Goal: Task Accomplishment & Management: Use online tool/utility

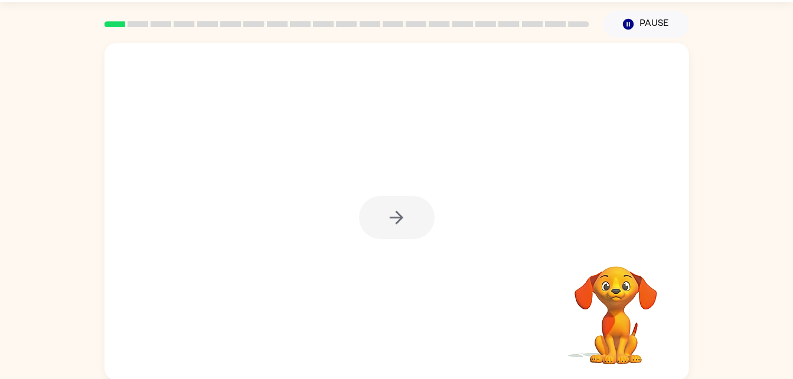
scroll to position [36, 0]
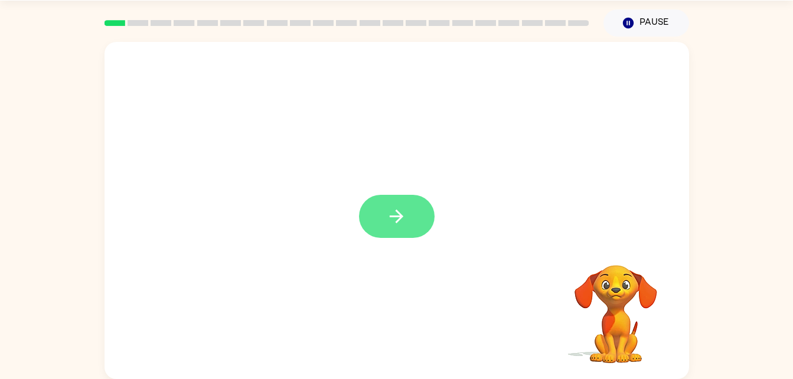
click at [383, 220] on button "button" at bounding box center [397, 216] width 76 height 43
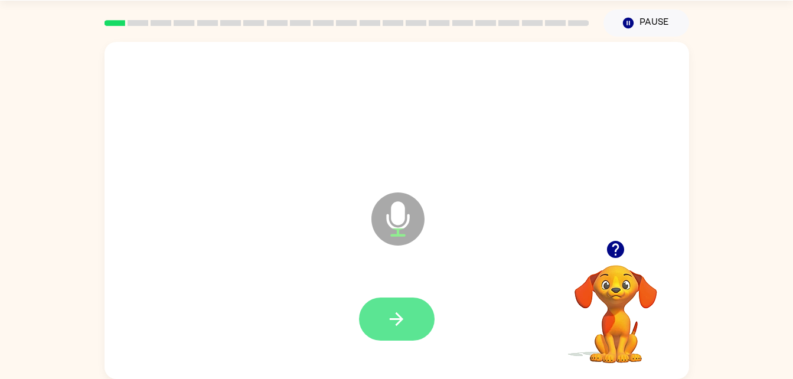
click at [403, 325] on icon "button" at bounding box center [396, 319] width 21 height 21
click at [394, 324] on icon "button" at bounding box center [396, 319] width 21 height 21
click at [394, 312] on icon "button" at bounding box center [396, 319] width 21 height 21
click at [409, 325] on button "button" at bounding box center [397, 319] width 76 height 43
click at [409, 316] on button "button" at bounding box center [397, 319] width 76 height 43
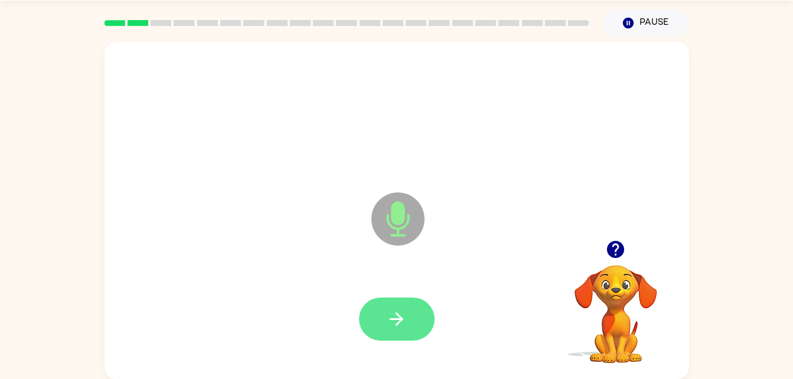
click at [397, 324] on icon "button" at bounding box center [397, 319] width 14 height 14
click at [406, 305] on button "button" at bounding box center [397, 319] width 76 height 43
click at [400, 332] on button "button" at bounding box center [397, 319] width 76 height 43
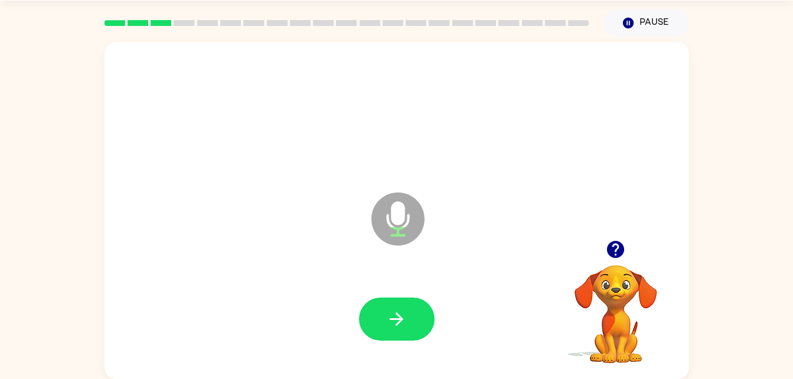
scroll to position [28, 0]
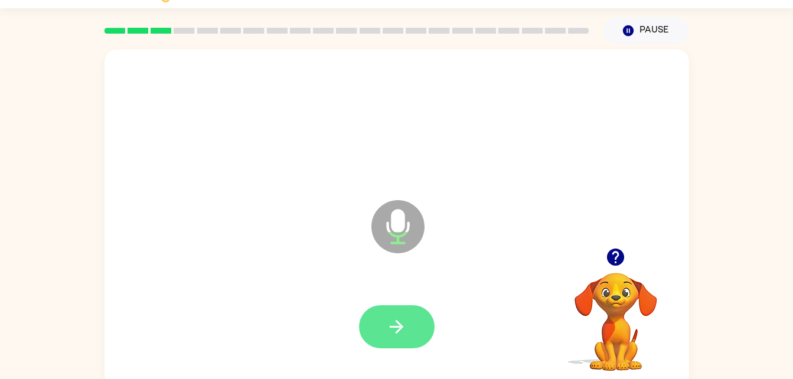
click at [401, 337] on button "button" at bounding box center [397, 326] width 76 height 43
click at [396, 346] on button "button" at bounding box center [397, 326] width 76 height 43
click at [385, 336] on button "button" at bounding box center [397, 326] width 76 height 43
click at [400, 324] on icon "button" at bounding box center [397, 327] width 14 height 14
click at [383, 316] on button "button" at bounding box center [397, 326] width 76 height 43
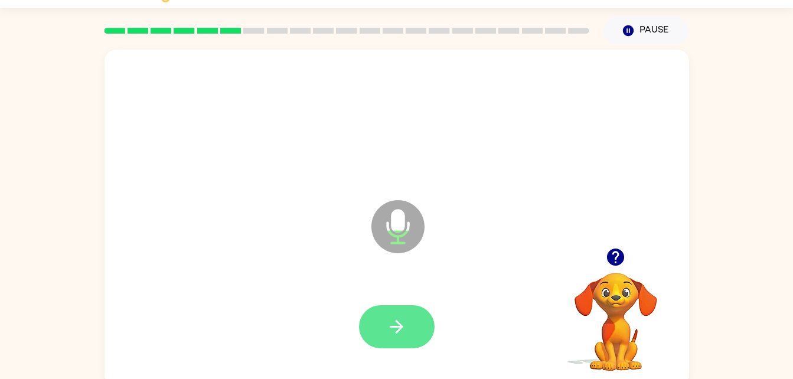
click at [400, 318] on icon "button" at bounding box center [396, 326] width 21 height 21
click at [407, 312] on button "button" at bounding box center [397, 326] width 76 height 43
click at [409, 326] on button "button" at bounding box center [397, 326] width 76 height 43
click at [381, 323] on button "button" at bounding box center [397, 326] width 76 height 43
click at [407, 312] on button "button" at bounding box center [397, 326] width 76 height 43
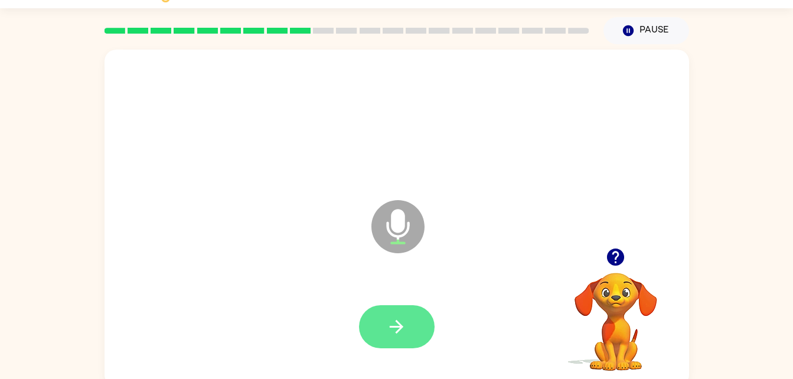
click at [396, 326] on icon "button" at bounding box center [397, 327] width 14 height 14
click at [408, 318] on button "button" at bounding box center [397, 326] width 76 height 43
click at [399, 326] on icon "button" at bounding box center [397, 327] width 14 height 14
click at [404, 329] on icon "button" at bounding box center [396, 326] width 21 height 21
click at [424, 319] on button "button" at bounding box center [397, 326] width 76 height 43
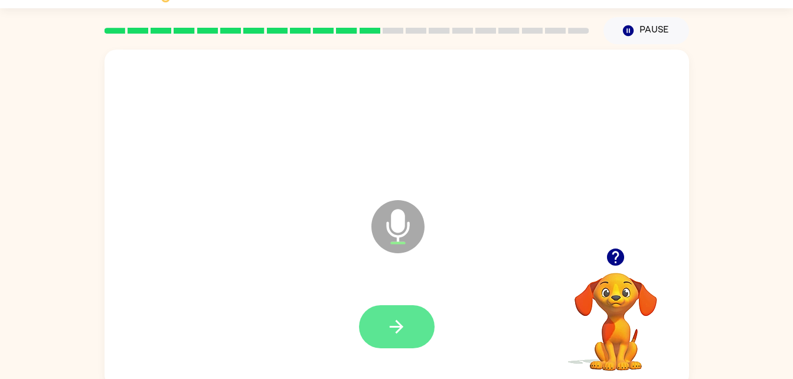
click at [394, 321] on icon "button" at bounding box center [396, 326] width 21 height 21
click at [397, 289] on div at bounding box center [396, 327] width 561 height 97
click at [410, 321] on button "button" at bounding box center [397, 326] width 76 height 43
click at [388, 326] on icon "button" at bounding box center [396, 326] width 21 height 21
click at [390, 321] on icon "button" at bounding box center [396, 326] width 21 height 21
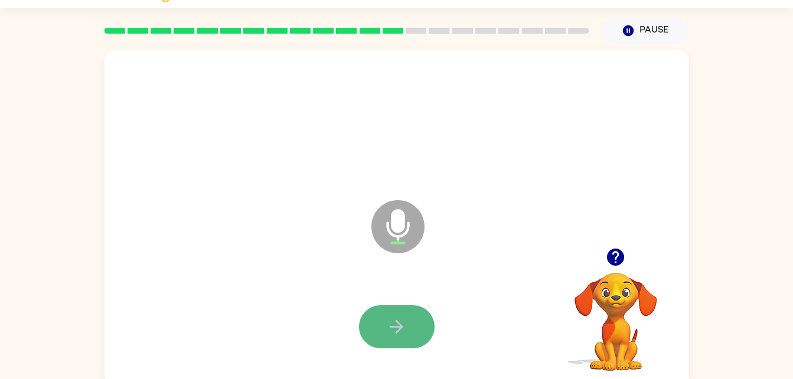
click at [394, 348] on button "button" at bounding box center [397, 326] width 76 height 43
click at [391, 338] on button "button" at bounding box center [397, 326] width 76 height 43
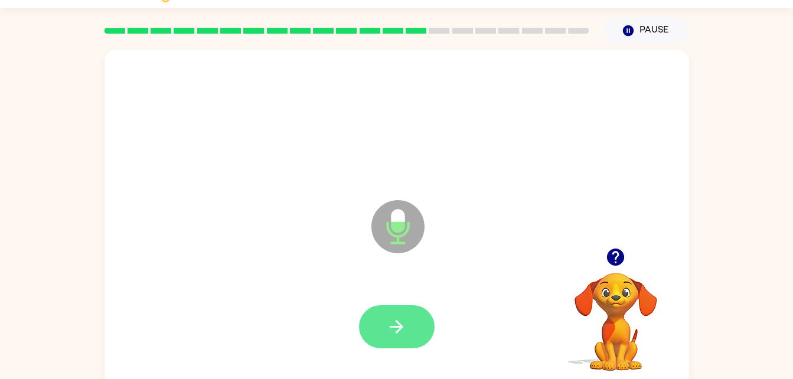
click at [394, 321] on icon "button" at bounding box center [396, 326] width 21 height 21
click at [380, 315] on button "button" at bounding box center [397, 326] width 76 height 43
click at [399, 328] on icon "button" at bounding box center [396, 326] width 21 height 21
click at [391, 318] on icon "button" at bounding box center [396, 326] width 21 height 21
click at [414, 307] on button "button" at bounding box center [397, 326] width 76 height 43
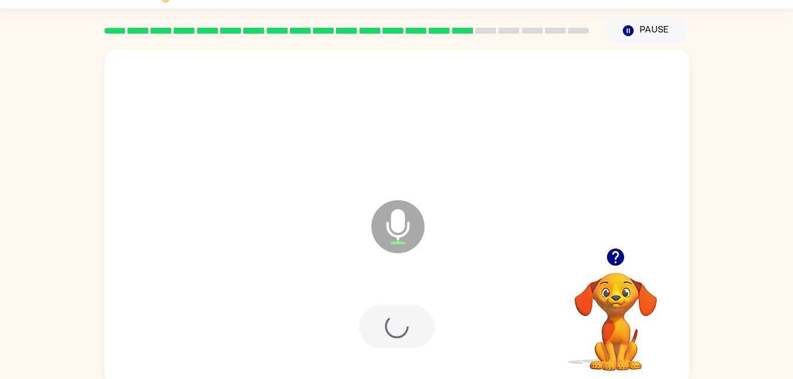
click at [414, 344] on div at bounding box center [397, 326] width 76 height 43
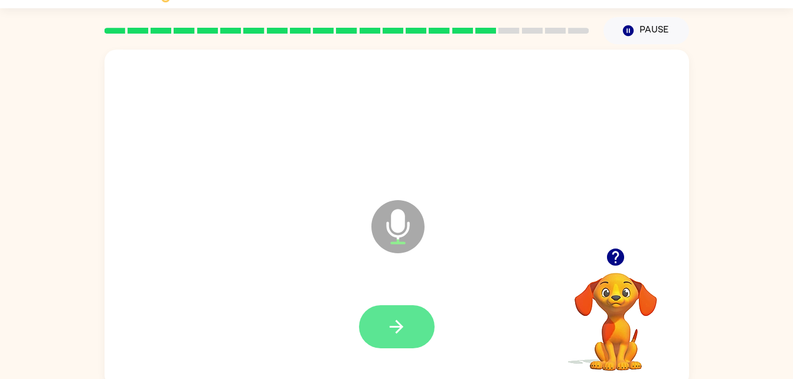
click at [412, 319] on button "button" at bounding box center [397, 326] width 76 height 43
click at [400, 333] on icon "button" at bounding box center [396, 326] width 21 height 21
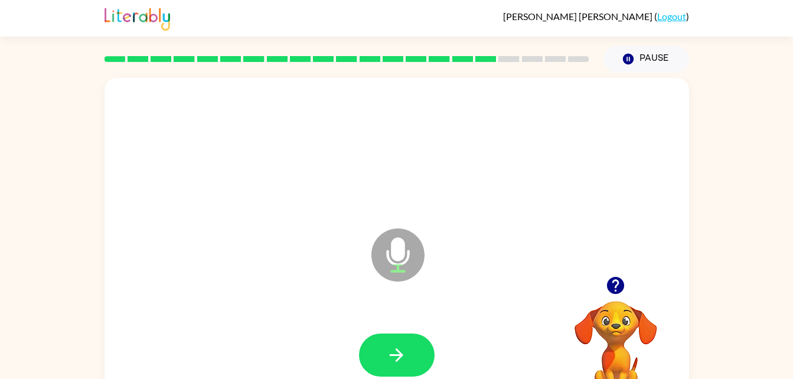
scroll to position [36, 0]
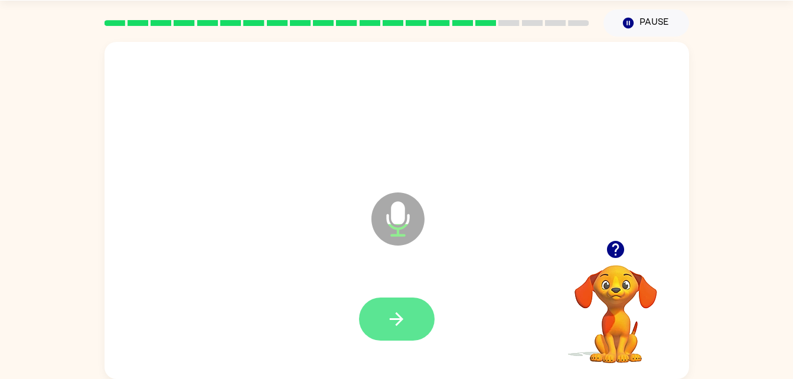
click at [409, 321] on button "button" at bounding box center [397, 319] width 76 height 43
click at [402, 312] on icon "button" at bounding box center [396, 319] width 21 height 21
click at [410, 311] on button "button" at bounding box center [397, 319] width 76 height 43
click at [401, 306] on button "button" at bounding box center [397, 319] width 76 height 43
click at [405, 313] on icon "button" at bounding box center [396, 319] width 21 height 21
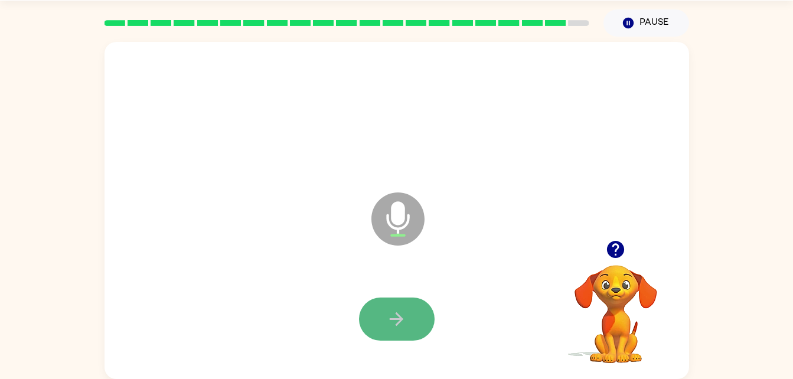
click at [404, 315] on icon "button" at bounding box center [396, 319] width 21 height 21
click at [406, 309] on icon "button" at bounding box center [396, 319] width 21 height 21
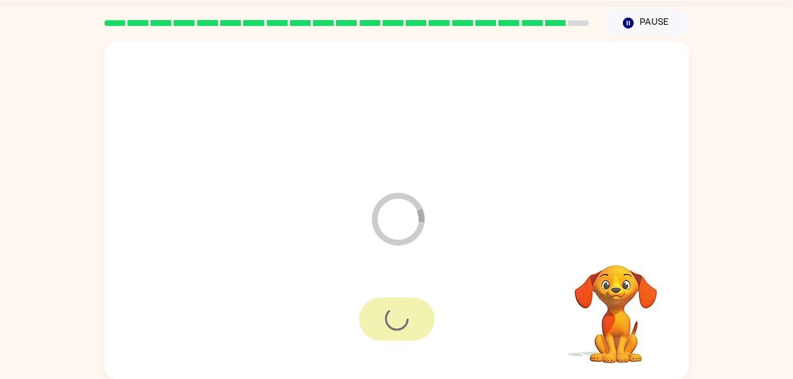
scroll to position [15, 0]
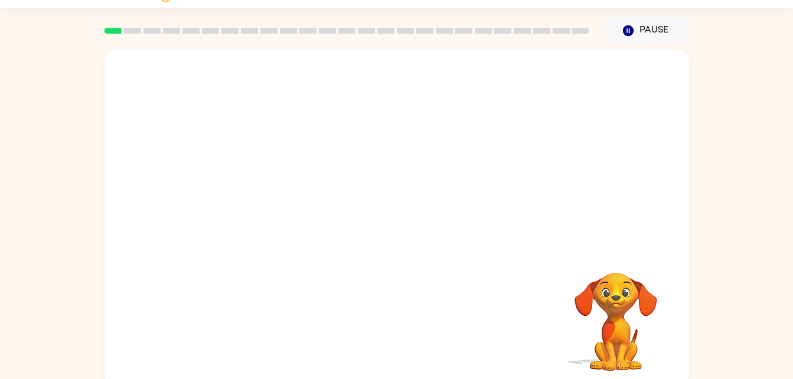
scroll to position [36, 0]
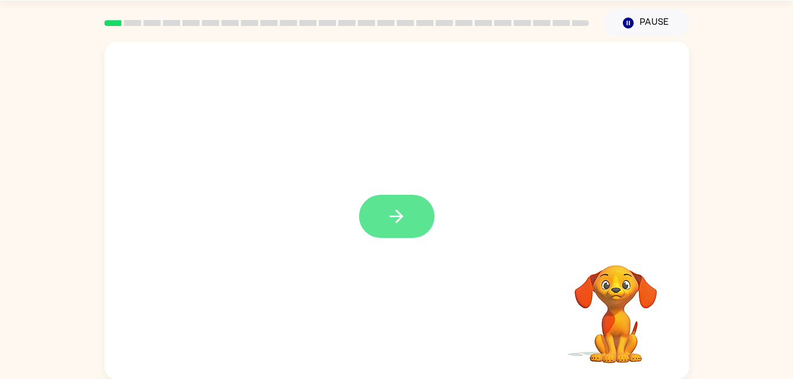
click at [403, 224] on icon "button" at bounding box center [396, 216] width 21 height 21
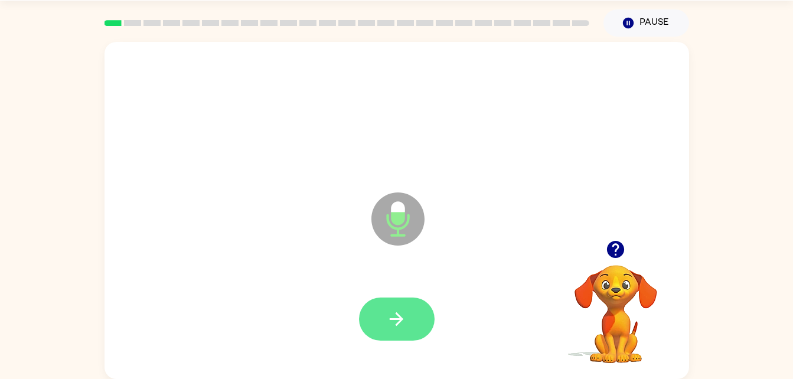
click at [413, 324] on button "button" at bounding box center [397, 319] width 76 height 43
click at [406, 326] on icon "button" at bounding box center [396, 319] width 21 height 21
click at [397, 312] on icon "button" at bounding box center [396, 319] width 21 height 21
click at [400, 315] on icon "button" at bounding box center [396, 319] width 21 height 21
click at [405, 319] on icon "button" at bounding box center [396, 319] width 21 height 21
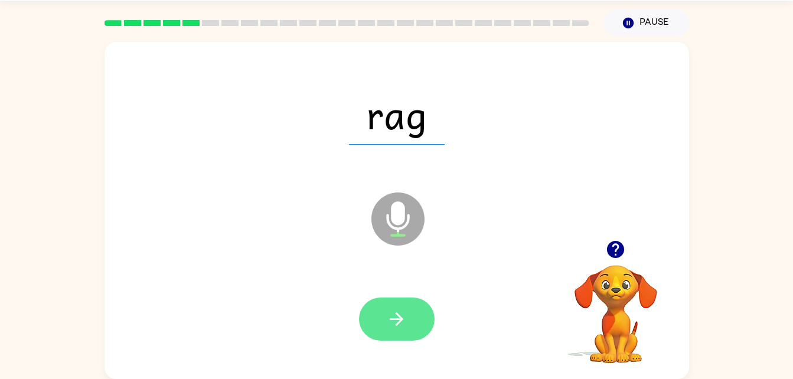
click at [413, 331] on button "button" at bounding box center [397, 319] width 76 height 43
click at [388, 306] on button "button" at bounding box center [397, 319] width 76 height 43
click at [418, 308] on button "button" at bounding box center [397, 319] width 76 height 43
click at [401, 340] on button "button" at bounding box center [397, 319] width 76 height 43
click at [406, 325] on icon "button" at bounding box center [396, 319] width 21 height 21
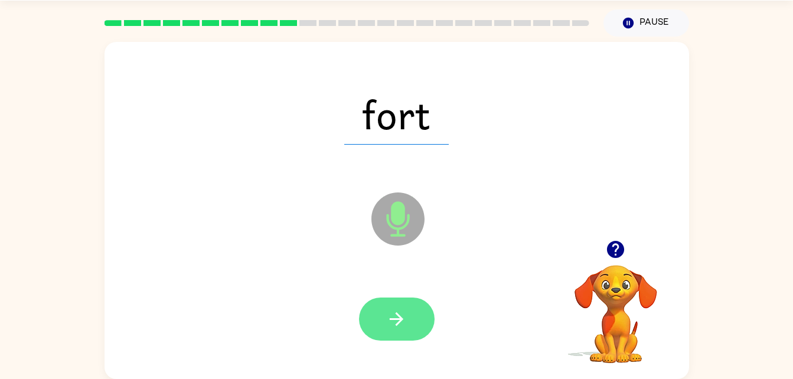
click at [408, 316] on button "button" at bounding box center [397, 319] width 76 height 43
click at [411, 321] on button "button" at bounding box center [397, 319] width 76 height 43
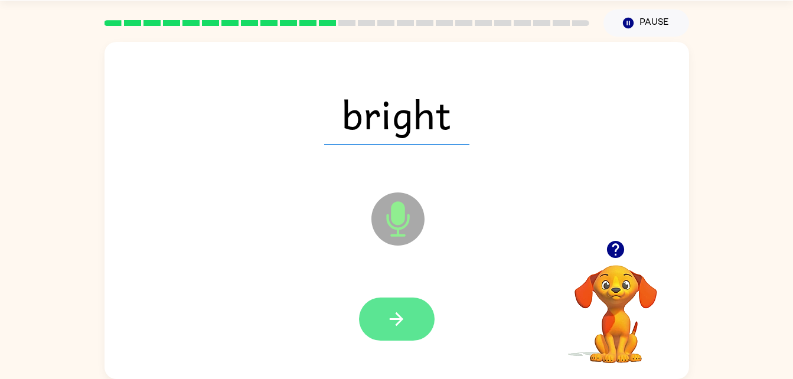
click at [428, 316] on button "button" at bounding box center [397, 319] width 76 height 43
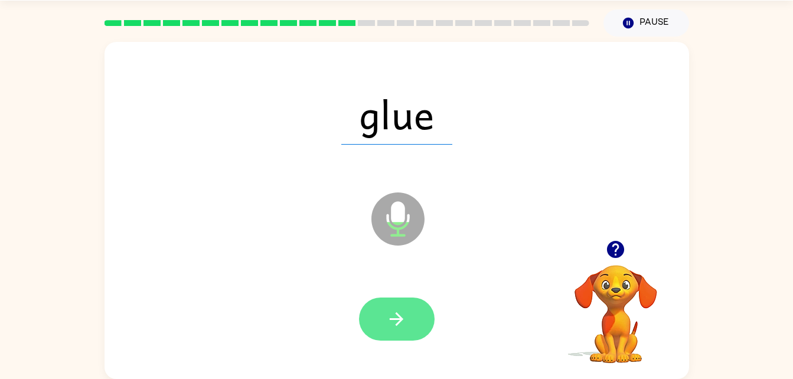
click at [401, 322] on icon "button" at bounding box center [396, 319] width 21 height 21
click at [419, 305] on button "button" at bounding box center [397, 319] width 76 height 43
click at [416, 323] on button "button" at bounding box center [397, 319] width 76 height 43
click at [417, 309] on button "button" at bounding box center [397, 319] width 76 height 43
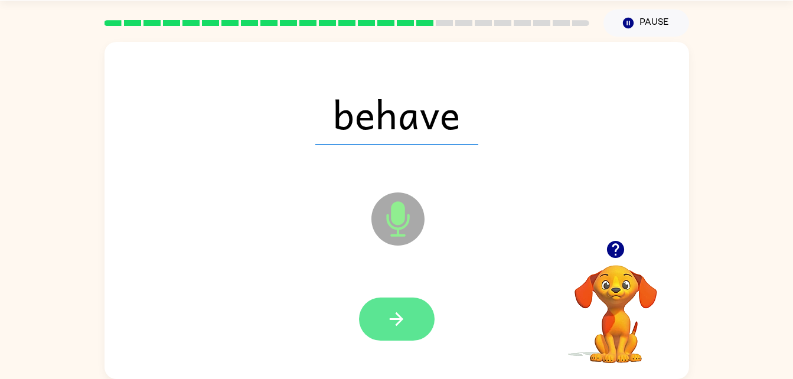
click at [409, 322] on button "button" at bounding box center [397, 319] width 76 height 43
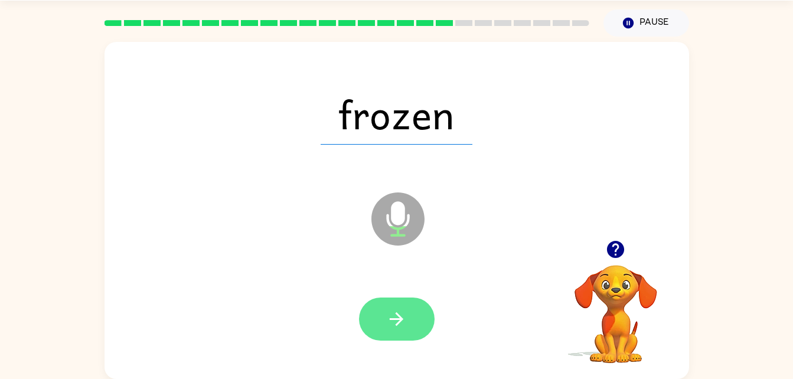
click at [410, 322] on button "button" at bounding box center [397, 319] width 76 height 43
click at [407, 321] on button "button" at bounding box center [397, 319] width 76 height 43
click at [407, 299] on button "button" at bounding box center [397, 319] width 76 height 43
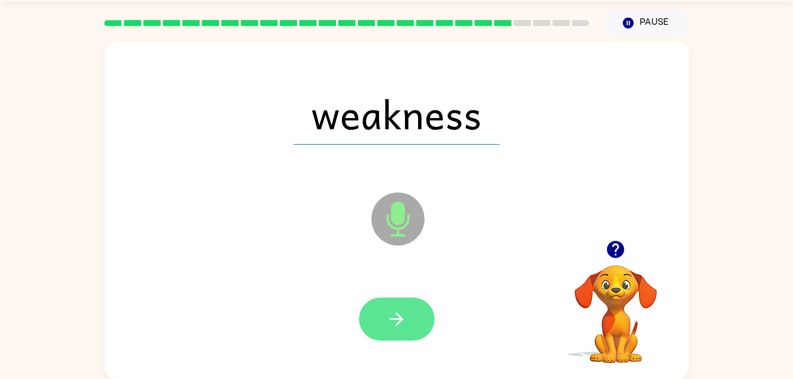
click at [404, 311] on icon "button" at bounding box center [396, 319] width 21 height 21
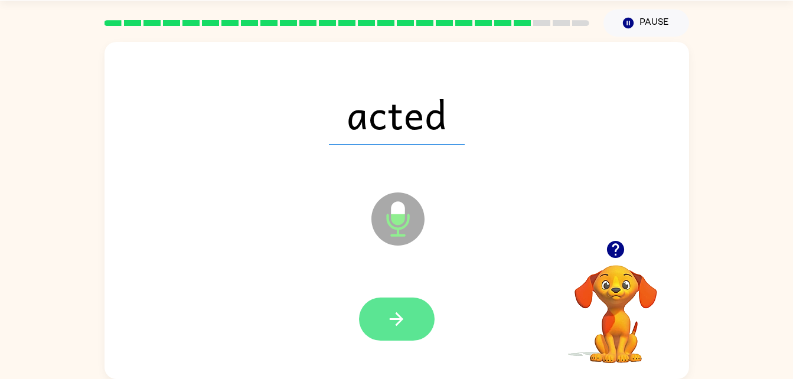
click at [406, 312] on icon "button" at bounding box center [396, 319] width 21 height 21
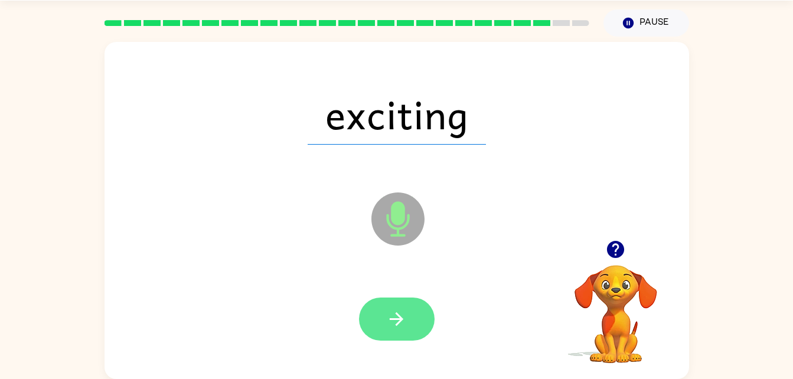
click at [423, 309] on button "button" at bounding box center [397, 319] width 76 height 43
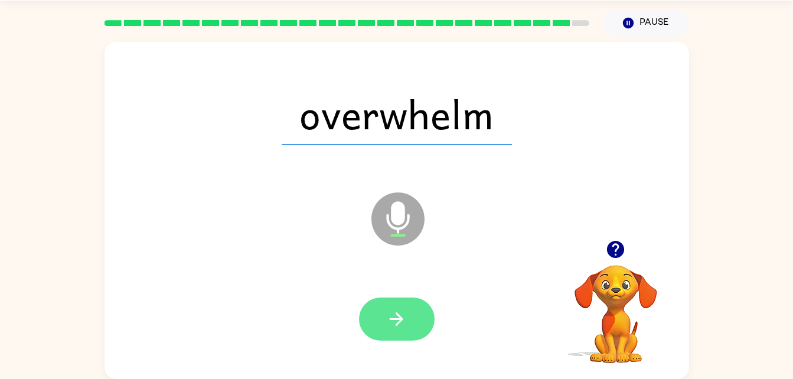
click at [399, 326] on icon "button" at bounding box center [396, 319] width 21 height 21
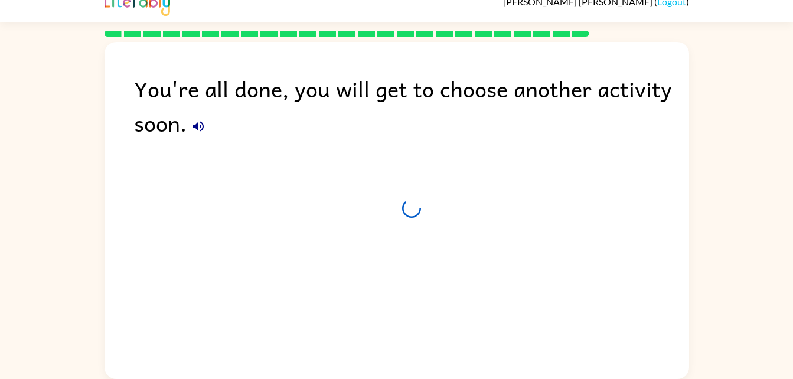
scroll to position [15, 0]
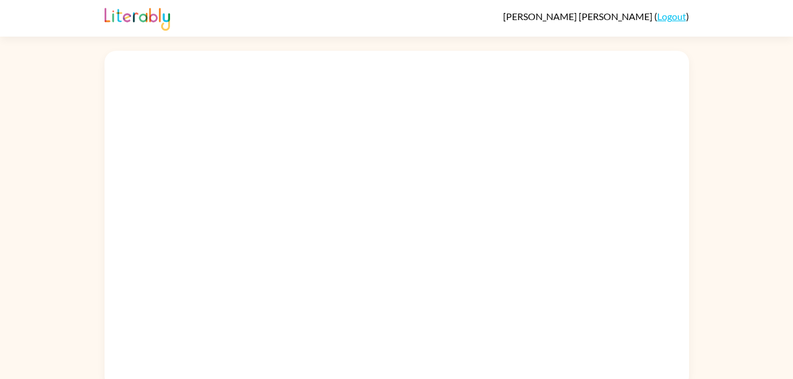
click at [413, 172] on div at bounding box center [396, 219] width 584 height 337
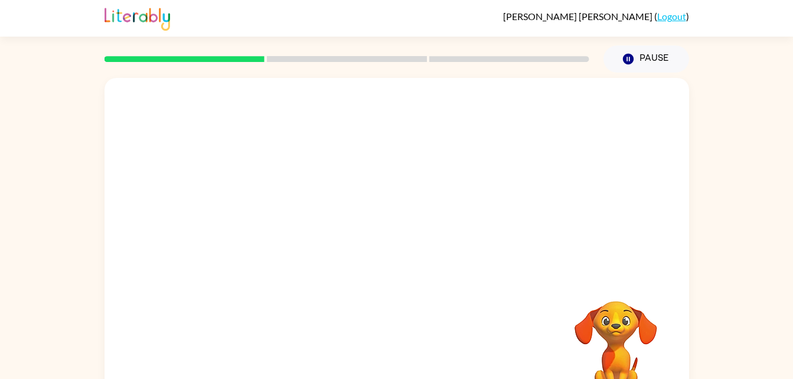
scroll to position [36, 0]
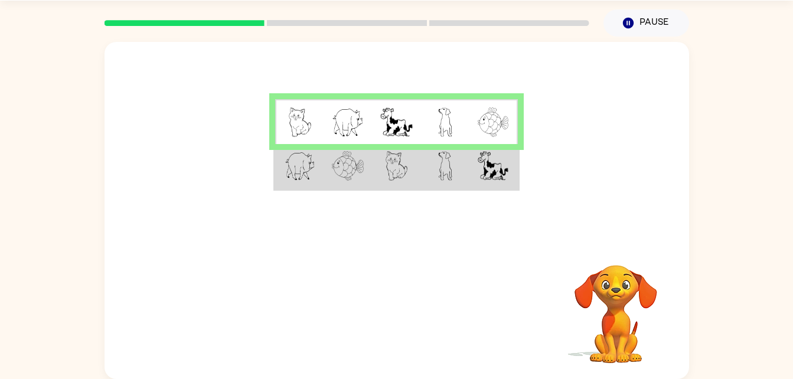
click at [449, 169] on img at bounding box center [445, 166] width 14 height 30
click at [469, 163] on td at bounding box center [493, 166] width 48 height 45
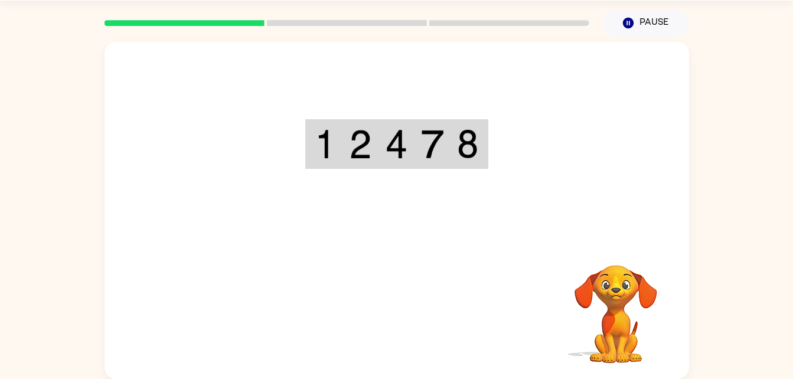
click at [412, 296] on div "Your browser must support playing .mp4 files to use Literably. Please try using…" at bounding box center [396, 210] width 584 height 337
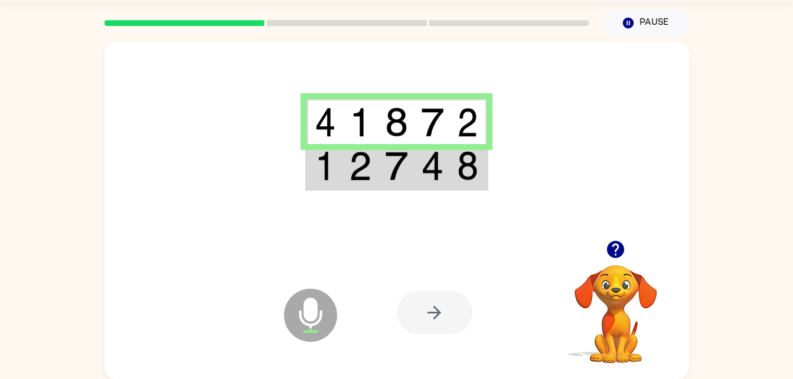
click at [407, 171] on img at bounding box center [396, 166] width 22 height 30
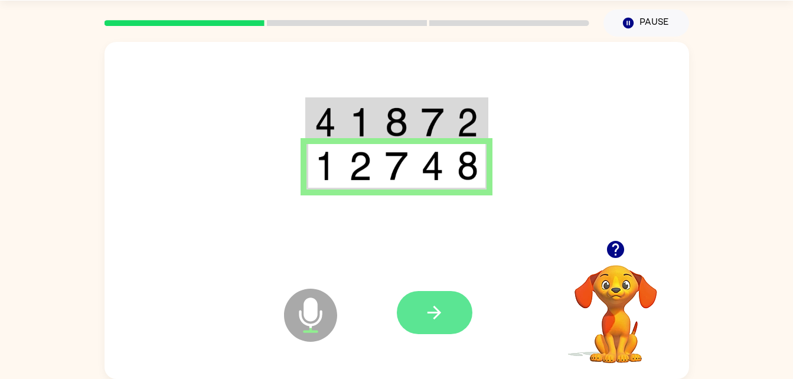
click at [442, 333] on button "button" at bounding box center [435, 312] width 76 height 43
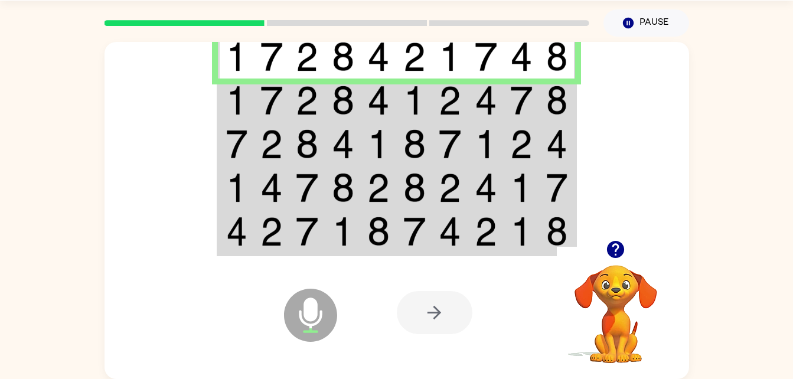
click at [450, 100] on img at bounding box center [450, 101] width 22 height 30
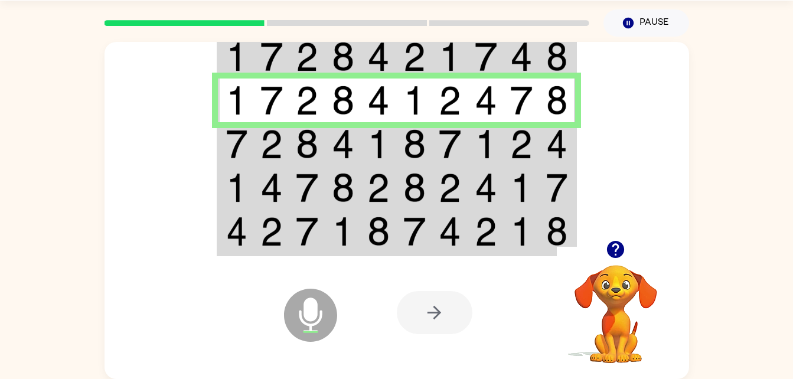
click at [420, 151] on img at bounding box center [414, 144] width 22 height 30
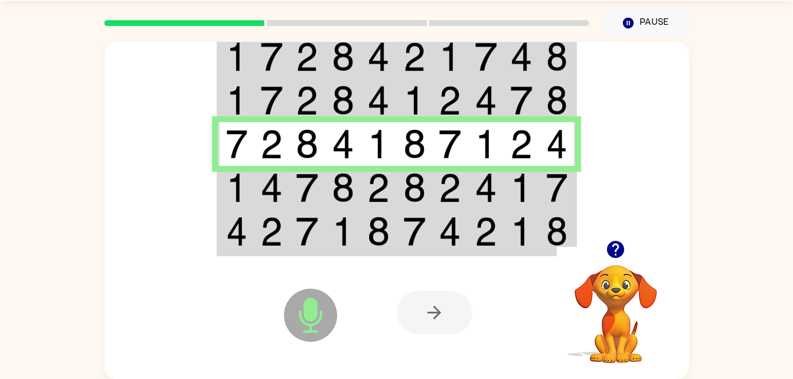
click at [335, 191] on img at bounding box center [343, 188] width 22 height 30
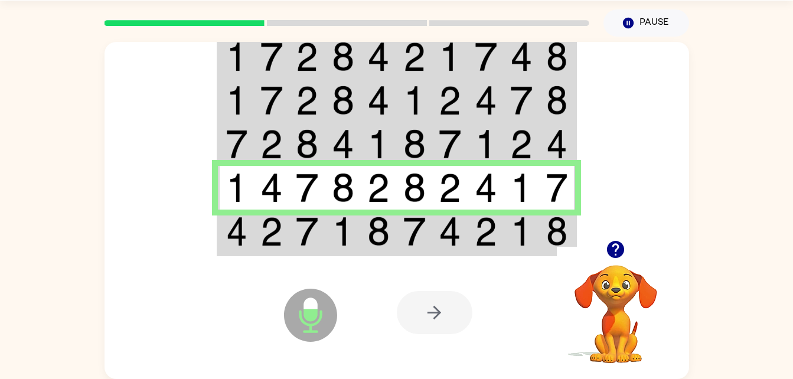
click at [419, 244] on img at bounding box center [414, 232] width 22 height 30
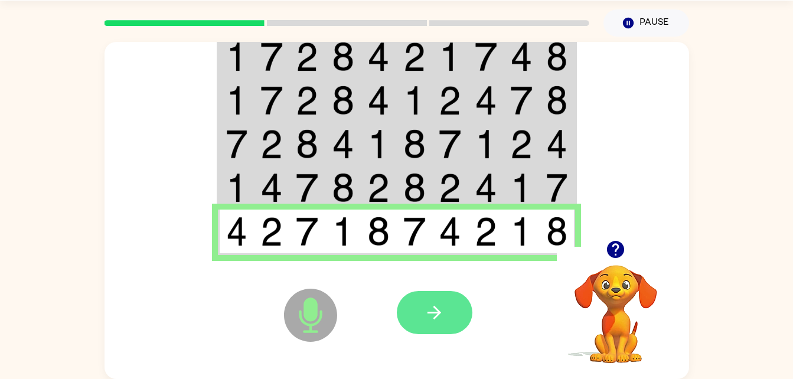
click at [445, 319] on button "button" at bounding box center [435, 312] width 76 height 43
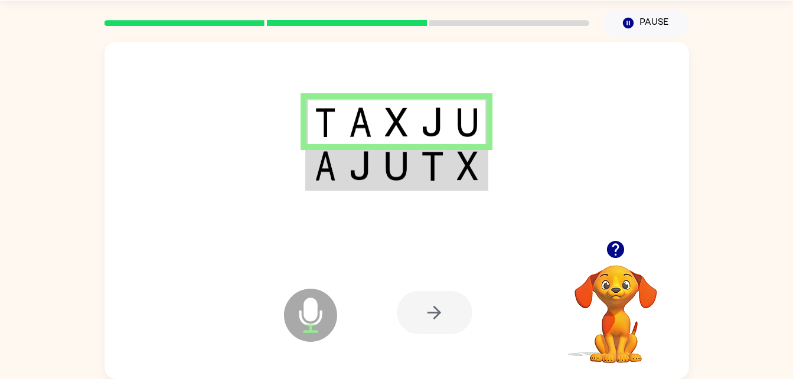
click at [390, 179] on img at bounding box center [396, 166] width 22 height 30
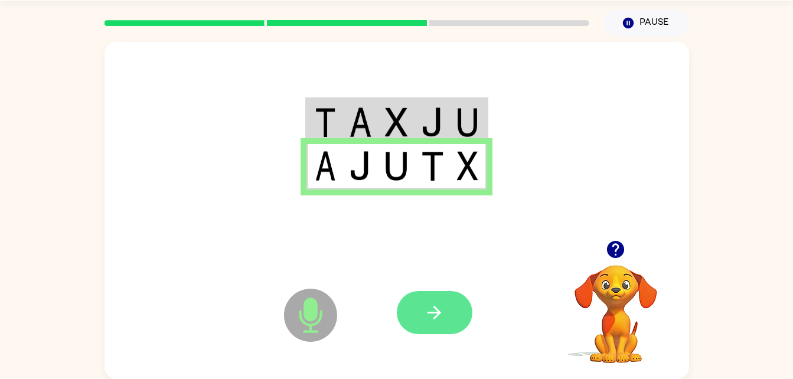
click at [428, 313] on icon "button" at bounding box center [434, 313] width 14 height 14
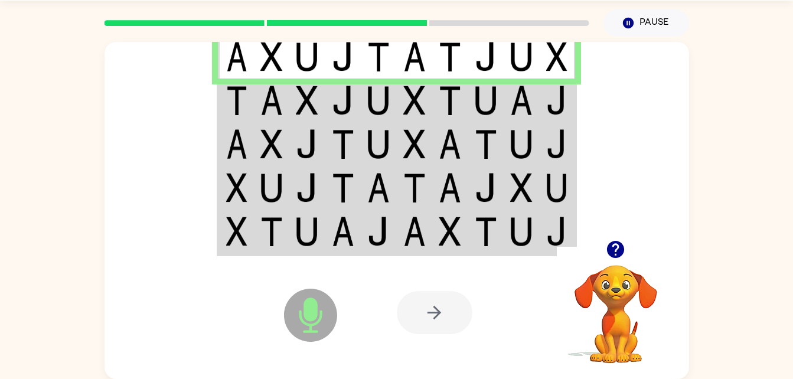
click at [331, 83] on td at bounding box center [343, 101] width 36 height 44
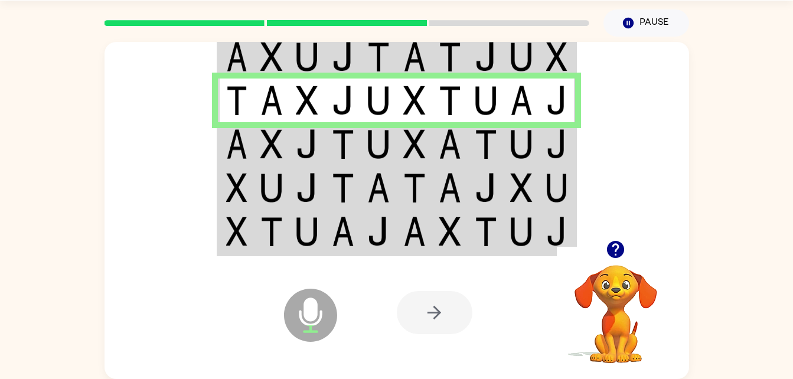
click at [511, 152] on img at bounding box center [521, 144] width 22 height 30
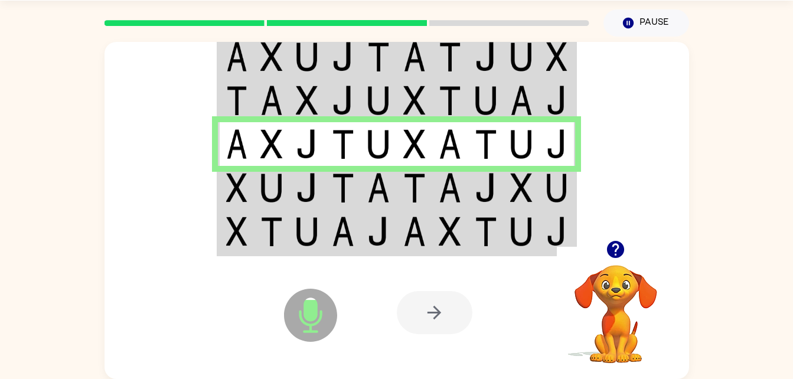
click at [485, 194] on img at bounding box center [486, 188] width 22 height 30
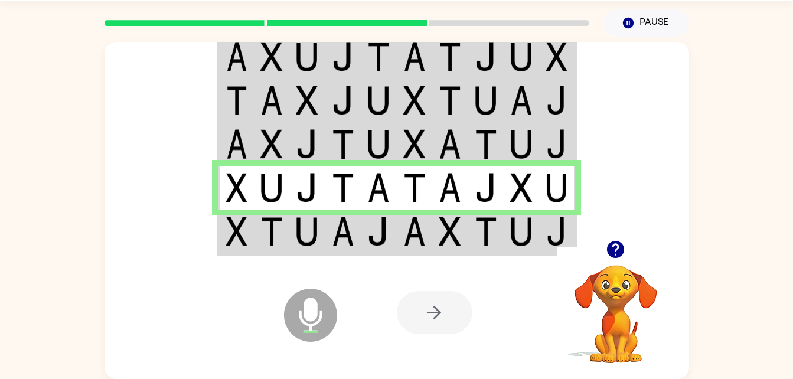
click at [413, 239] on img at bounding box center [414, 232] width 22 height 30
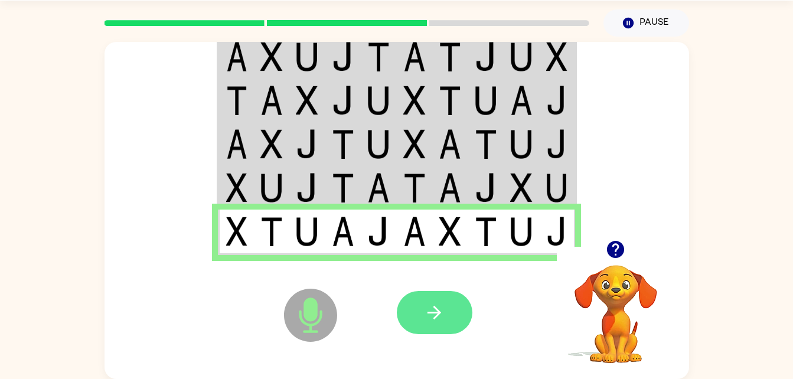
click at [443, 314] on icon "button" at bounding box center [434, 312] width 21 height 21
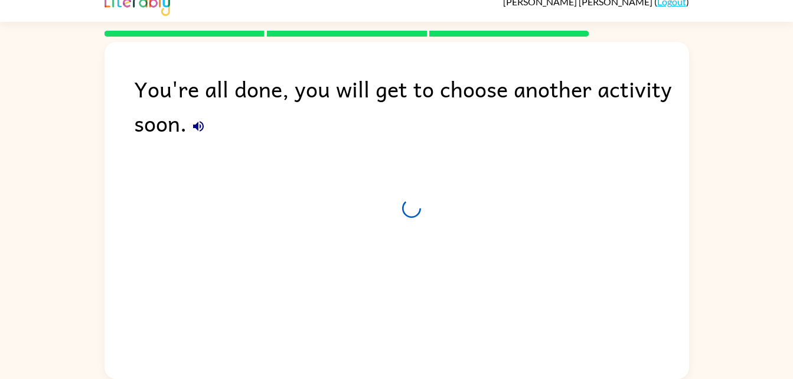
scroll to position [15, 0]
